Goal: Find specific page/section: Find specific page/section

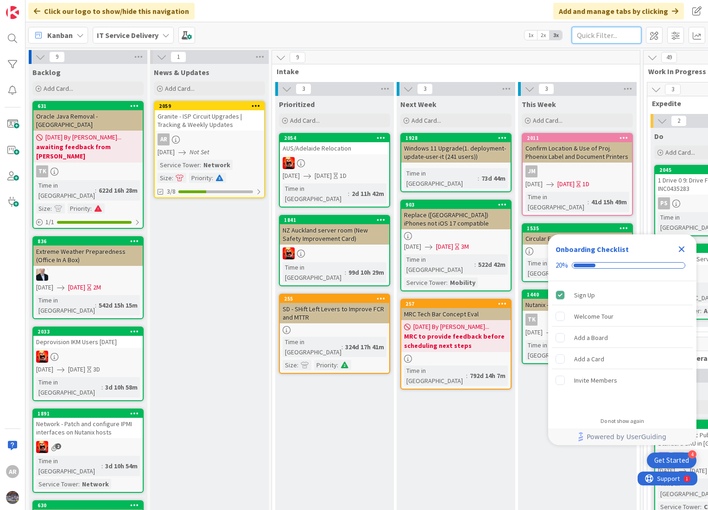
click at [589, 36] on input "text" at bounding box center [607, 35] width 70 height 17
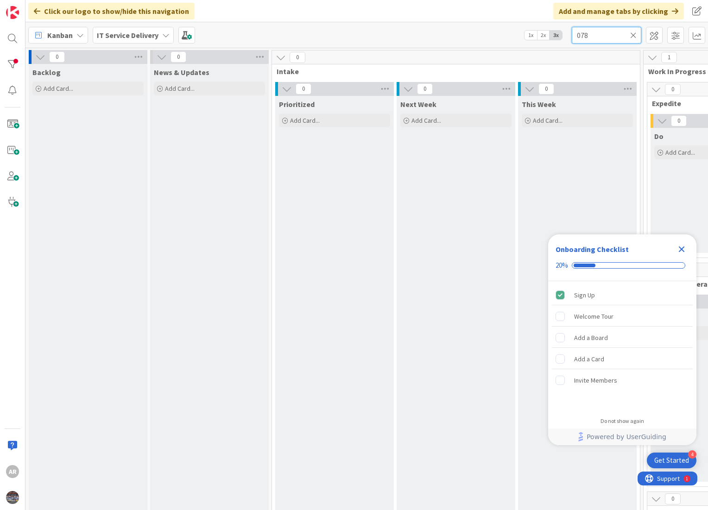
type input "078"
click at [683, 248] on icon "Close Checklist" at bounding box center [682, 250] width 6 height 6
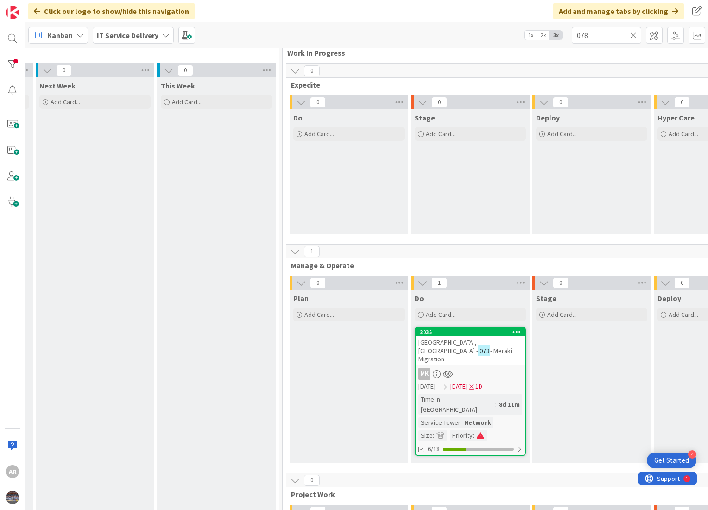
scroll to position [19, 407]
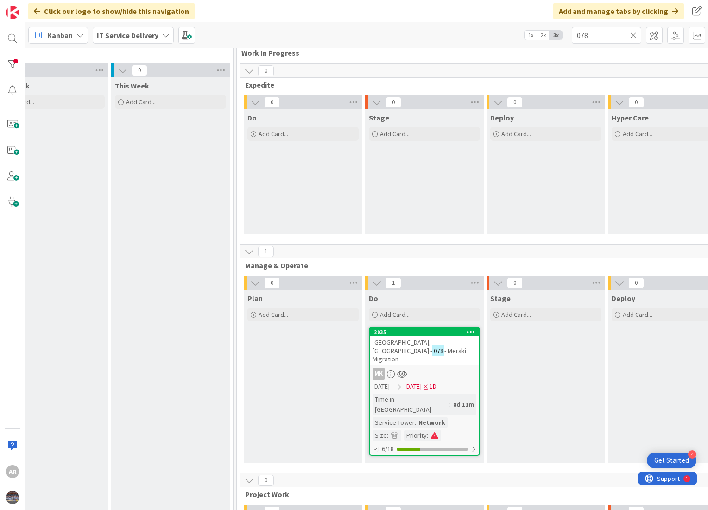
click at [429, 348] on div "[GEOGRAPHIC_DATA], [GEOGRAPHIC_DATA] - 078 - [GEOGRAPHIC_DATA] Migration" at bounding box center [424, 351] width 109 height 29
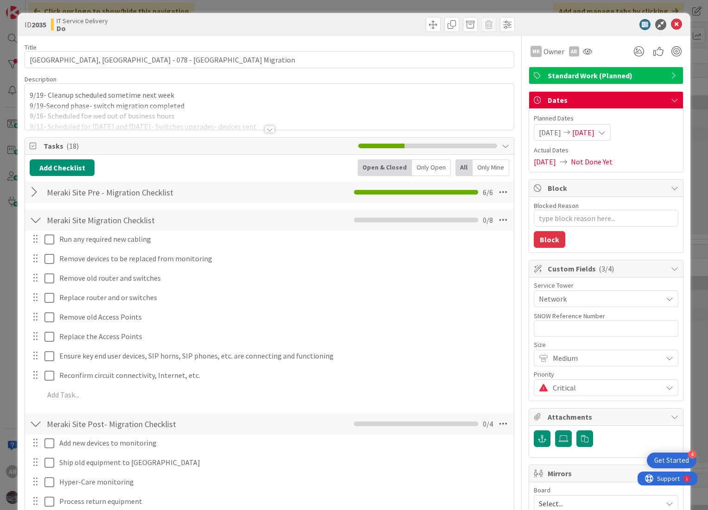
type textarea "x"
click at [265, 128] on div at bounding box center [270, 129] width 10 height 7
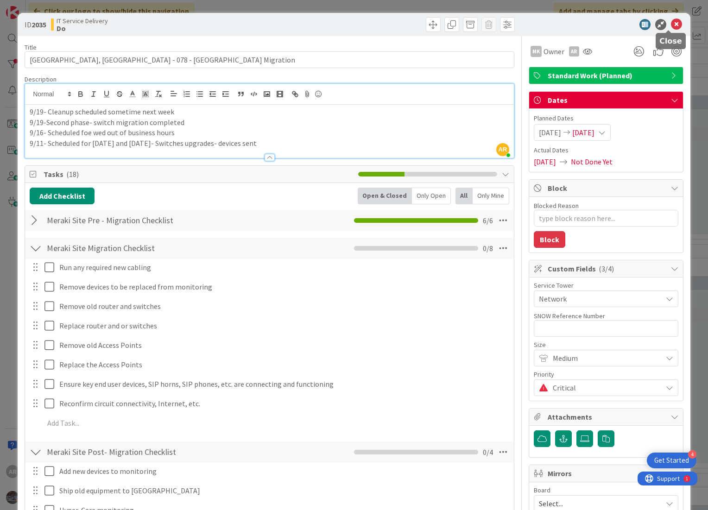
click at [671, 22] on icon at bounding box center [676, 24] width 11 height 11
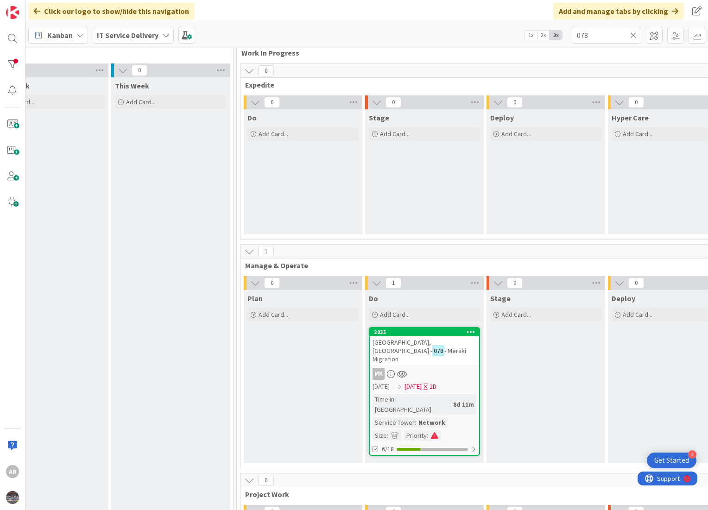
click at [634, 32] on icon at bounding box center [633, 35] width 6 height 8
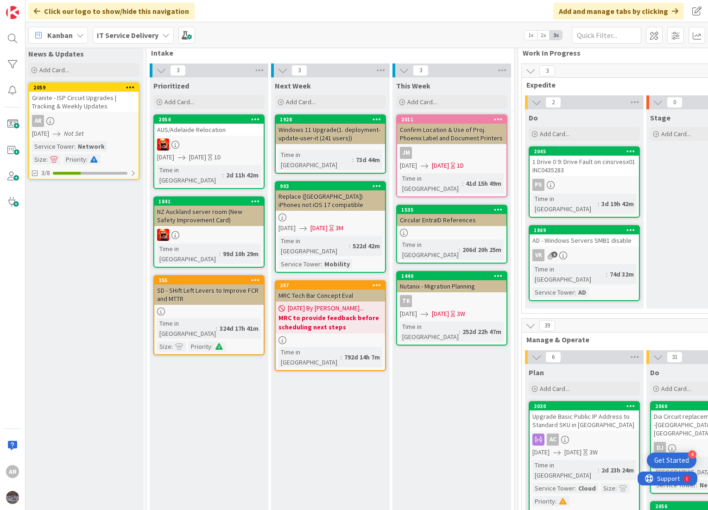
scroll to position [19, 127]
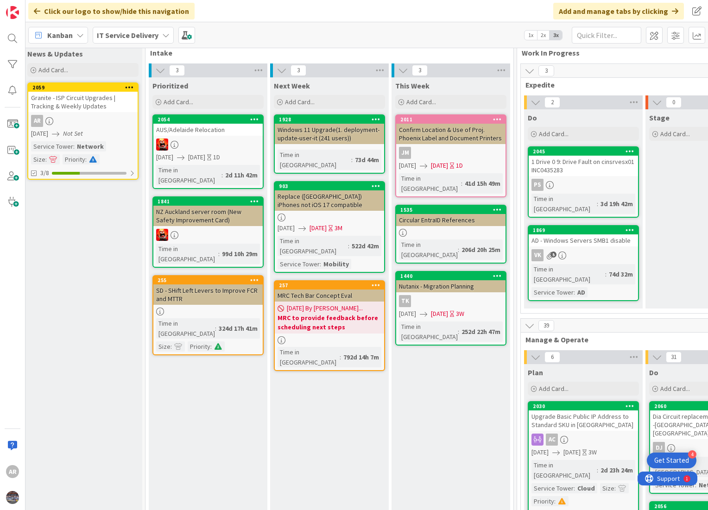
click at [81, 108] on div "Granite - ISP Circuit Upgrades | Tracking & Weekly Updates" at bounding box center [82, 102] width 109 height 20
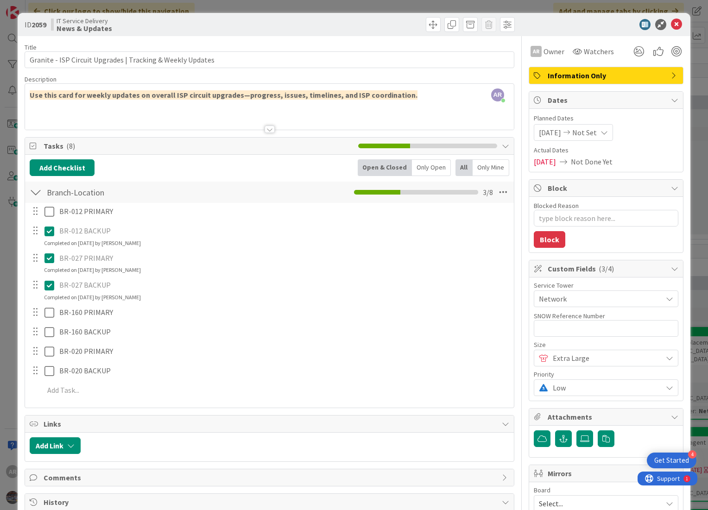
type textarea "x"
